Goal: Navigation & Orientation: Find specific page/section

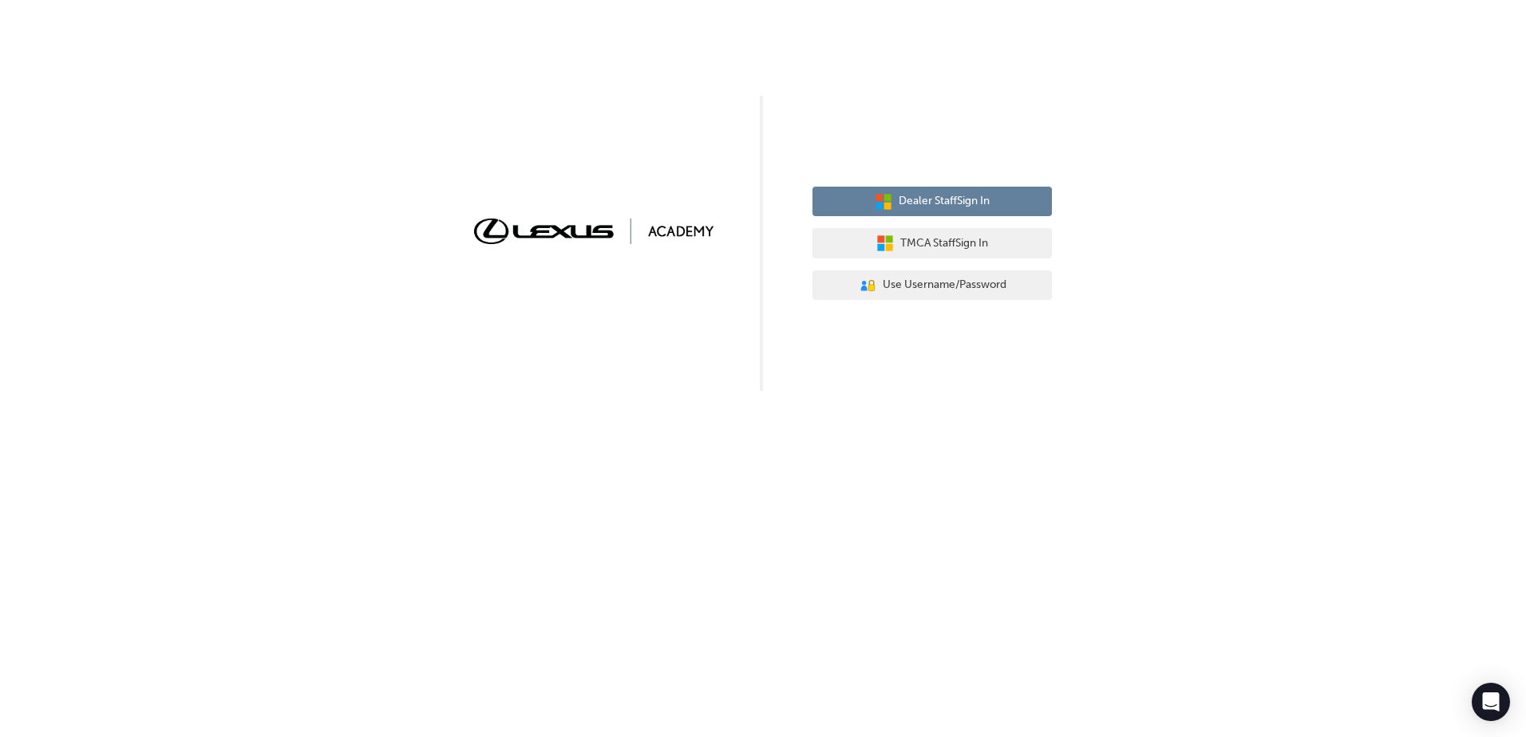
click at [969, 203] on span "Dealer Staff Sign In" at bounding box center [943, 201] width 91 height 18
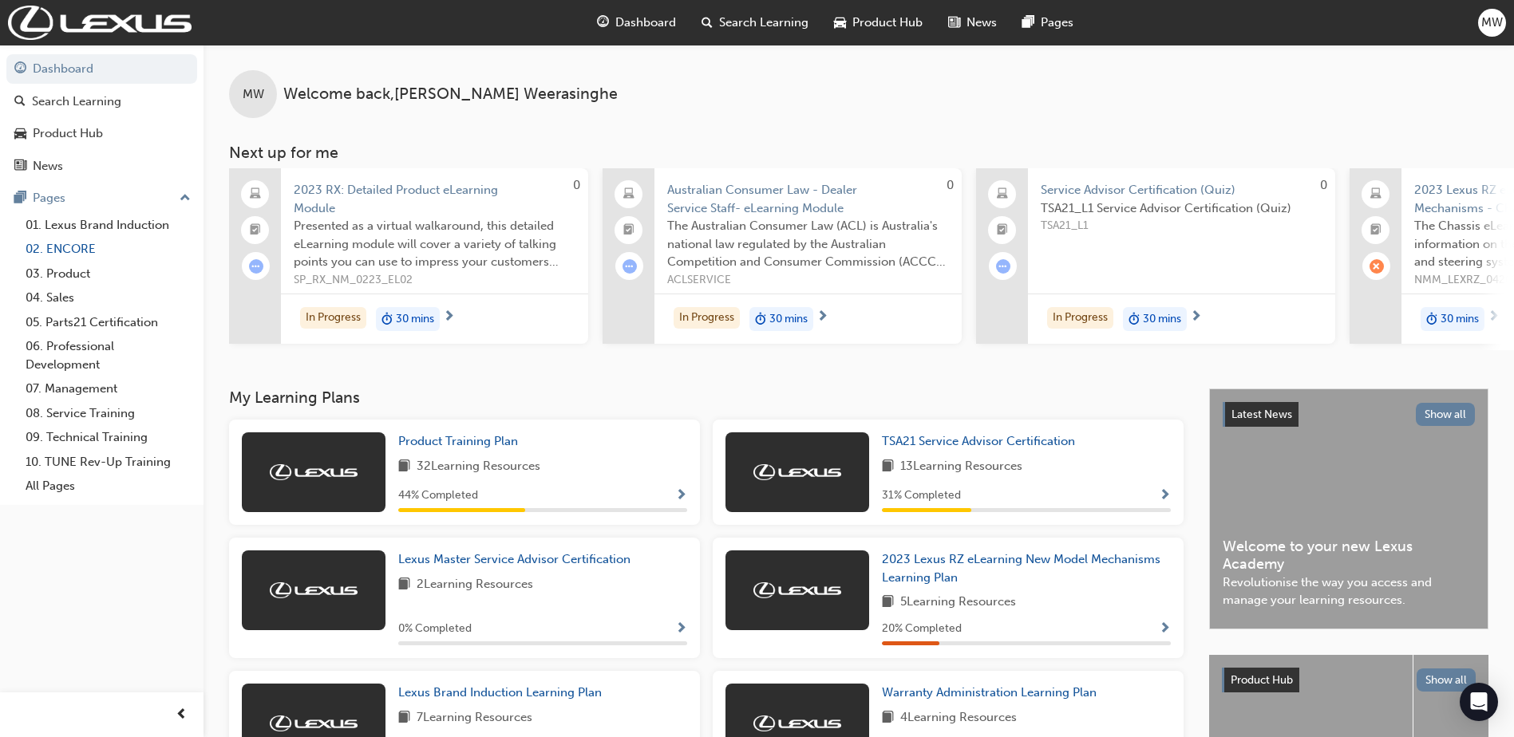
click at [89, 256] on link "02. ENCORE" at bounding box center [108, 249] width 178 height 25
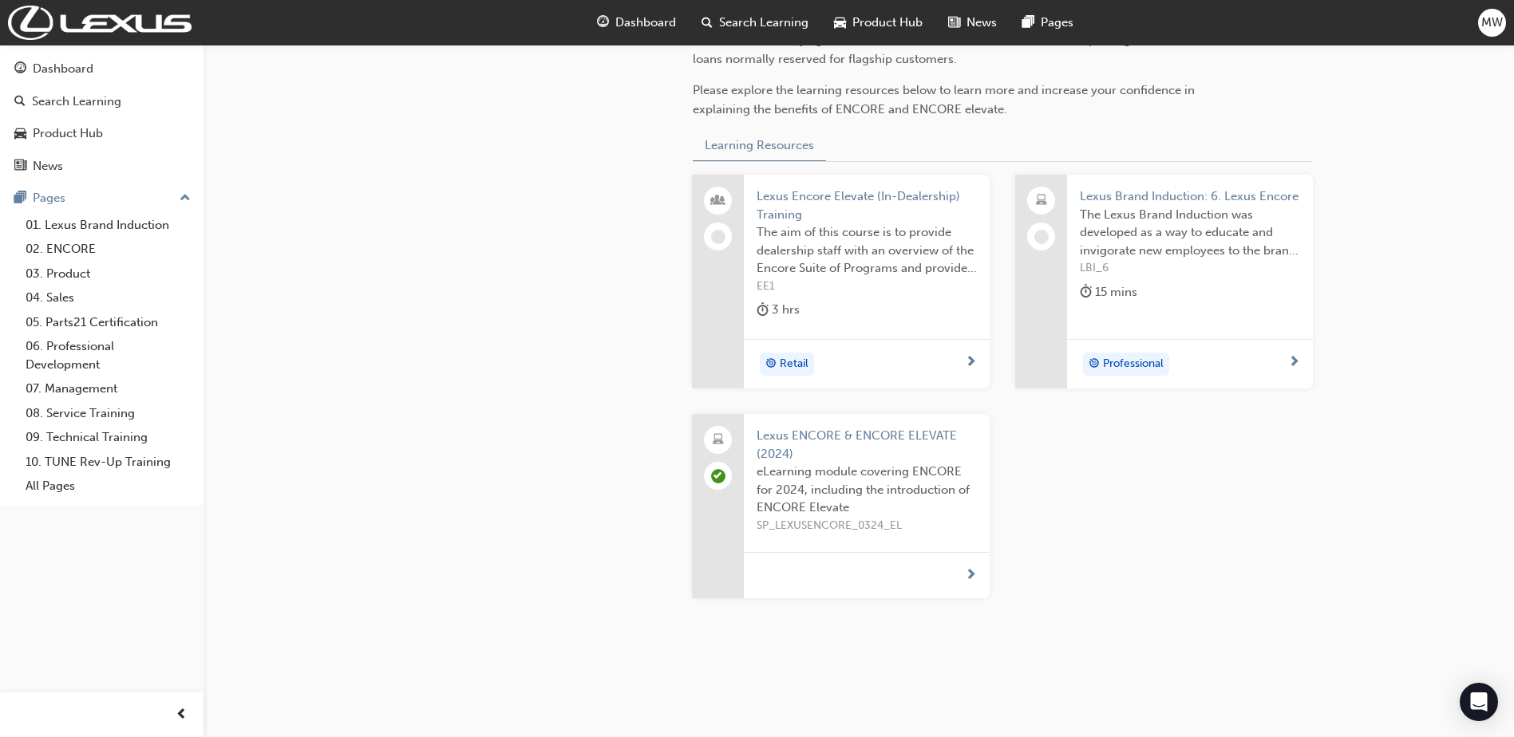
scroll to position [587, 0]
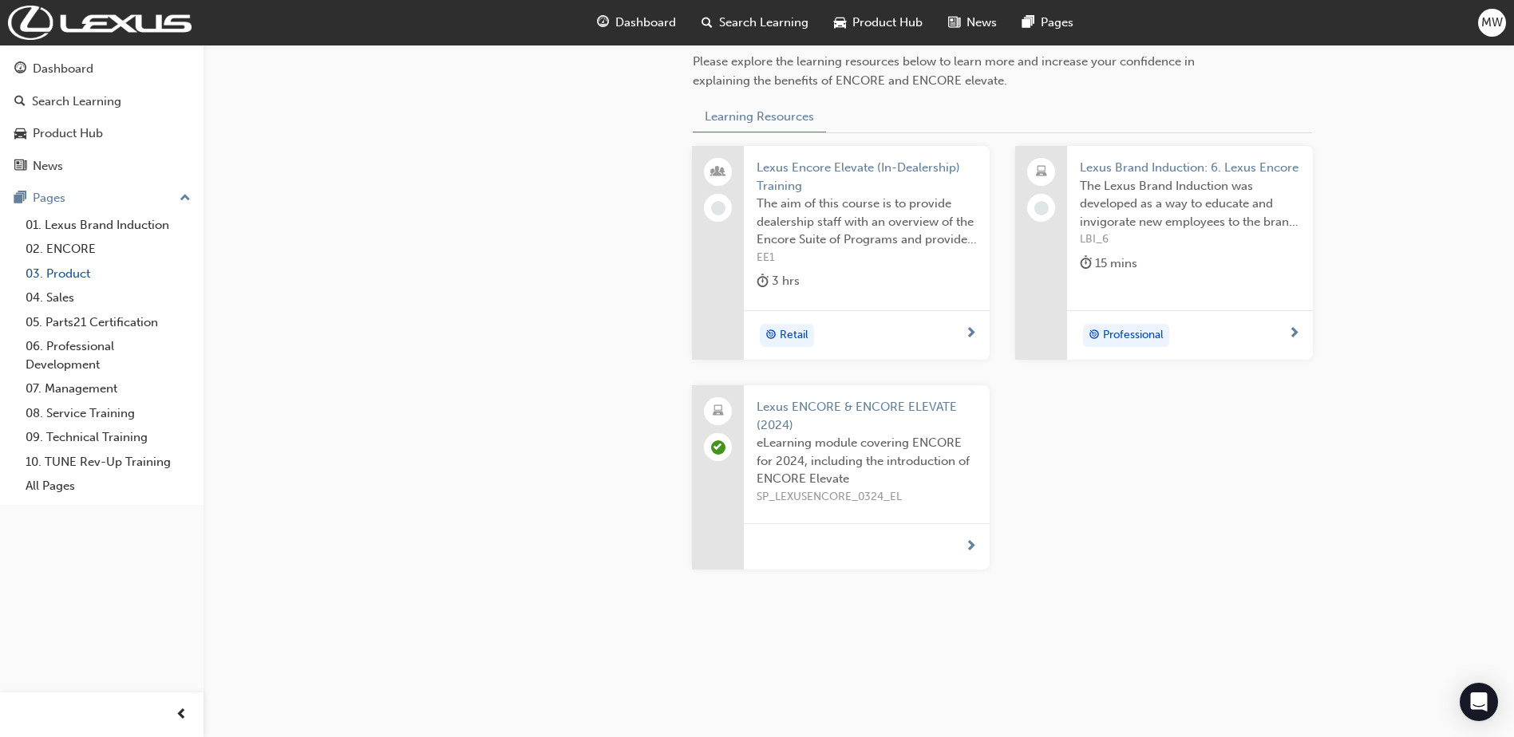
click at [89, 266] on link "03. Product" at bounding box center [108, 274] width 178 height 25
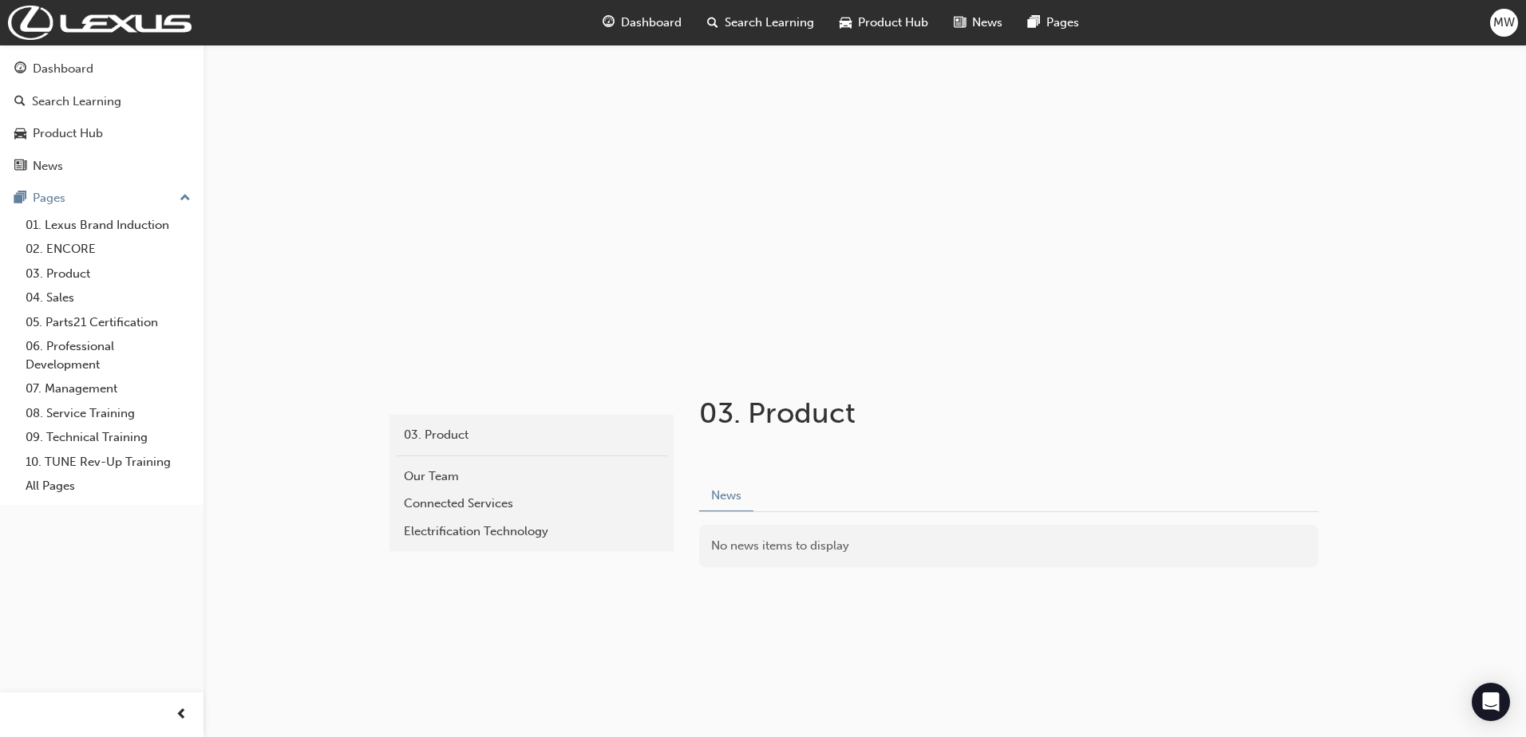
click at [629, 23] on span "Dashboard" at bounding box center [651, 23] width 61 height 18
